Goal: Task Accomplishment & Management: Complete application form

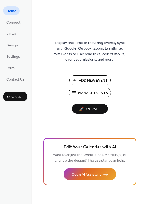
click at [93, 81] on span "Add New Event" at bounding box center [93, 81] width 29 height 6
click at [104, 92] on span "Manage Events" at bounding box center [93, 93] width 30 height 6
click at [16, 33] on link "Views" at bounding box center [11, 33] width 16 height 9
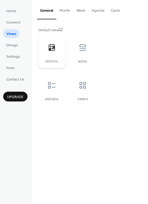
click at [53, 48] on icon at bounding box center [52, 47] width 6 height 7
drag, startPoint x: 147, startPoint y: 31, endPoint x: 147, endPoint y: 54, distance: 22.7
click at [147, 54] on div "Default view Month Week Agenda Cards" at bounding box center [90, 67] width 116 height 94
drag, startPoint x: 147, startPoint y: 55, endPoint x: 147, endPoint y: 80, distance: 25.1
click at [147, 80] on div "Default view Month Week Agenda Cards" at bounding box center [90, 67] width 116 height 94
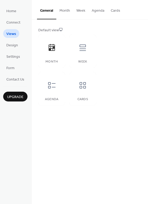
click at [147, 80] on div "Default view Month Week Agenda Cards" at bounding box center [90, 67] width 116 height 94
click at [66, 10] on button "Month" at bounding box center [64, 9] width 17 height 19
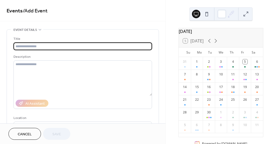
click at [42, 46] on input "text" at bounding box center [82, 47] width 139 height 8
type input "*"
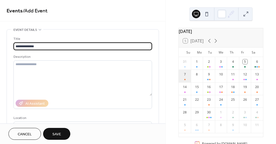
type input "**********"
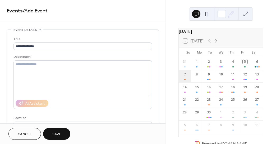
click at [187, 78] on div "7" at bounding box center [185, 76] width 12 height 13
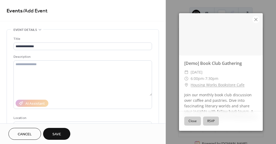
click at [195, 122] on button "Close" at bounding box center [192, 121] width 17 height 9
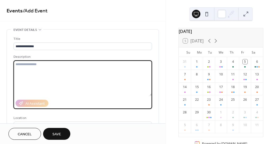
click at [32, 68] on textarea at bounding box center [82, 78] width 139 height 35
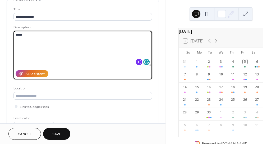
scroll to position [27, 0]
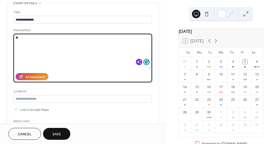
type textarea "*"
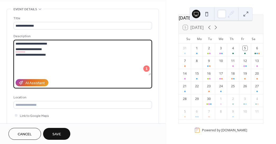
scroll to position [22, 0]
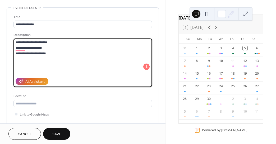
click at [25, 54] on textarea "**********" at bounding box center [81, 56] width 137 height 35
type textarea "**********"
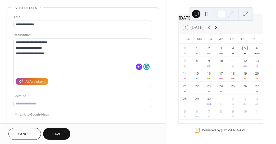
click at [217, 26] on icon at bounding box center [216, 27] width 6 height 6
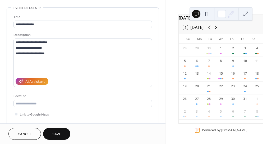
click at [217, 26] on icon at bounding box center [216, 27] width 6 height 6
click at [187, 27] on button "5 [DATE]" at bounding box center [193, 27] width 24 height 7
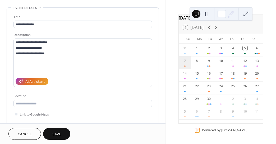
click at [189, 60] on div "7" at bounding box center [185, 62] width 12 height 13
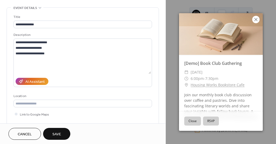
click at [256, 18] on icon at bounding box center [256, 19] width 6 height 6
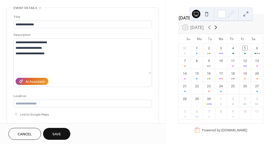
click at [217, 27] on icon at bounding box center [216, 28] width 2 height 4
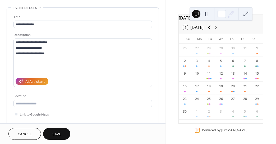
click at [211, 27] on icon at bounding box center [209, 27] width 6 height 6
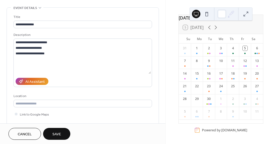
click at [186, 27] on div "5 [DATE]" at bounding box center [193, 27] width 21 height 5
click at [194, 27] on div "5 [DATE]" at bounding box center [193, 27] width 21 height 5
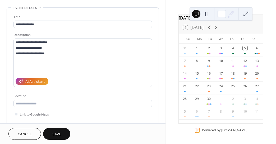
click at [185, 16] on div "[DATE]" at bounding box center [221, 18] width 84 height 6
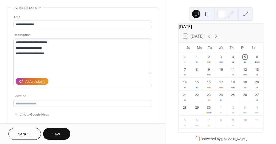
drag, startPoint x: 216, startPoint y: 18, endPoint x: 217, endPoint y: 2, distance: 15.9
click at [217, 2] on div "[DATE] 5 [DATE] Su Mo Tu We Th Fr Sa 31 1 2 3 4 5 6 7 8 9 10 11 12 13 14 15 16 …" at bounding box center [220, 72] width 111 height 144
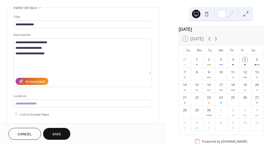
click at [185, 41] on div "5 [DATE]" at bounding box center [193, 38] width 21 height 5
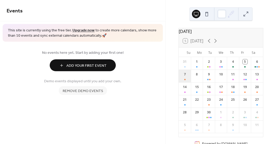
click at [188, 81] on div "7" at bounding box center [185, 76] width 12 height 13
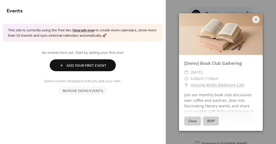
click at [188, 81] on div "​" at bounding box center [186, 79] width 4 height 6
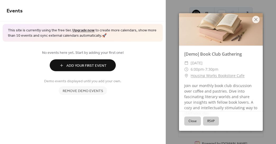
scroll to position [19, 0]
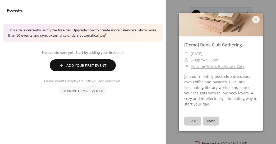
click at [192, 120] on button "Close" at bounding box center [192, 121] width 17 height 9
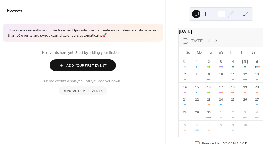
click at [222, 14] on div at bounding box center [222, 14] width 8 height 8
click at [269, 39] on div "[DATE] 5 [DATE] Su Mo Tu We Th Fr Sa 31 1 2 3 4 5 6 7 8 9 10 11 12 13 14 15 16 …" at bounding box center [221, 72] width 110 height 144
